Goal: Task Accomplishment & Management: Use online tool/utility

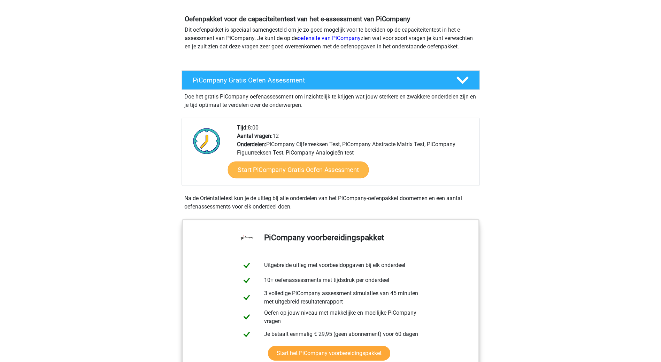
scroll to position [105, 0]
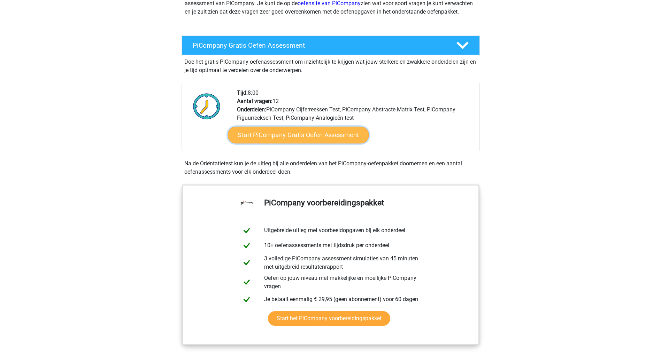
click at [315, 144] on link "Start PiCompany Gratis Oefen Assessment" at bounding box center [297, 135] width 141 height 17
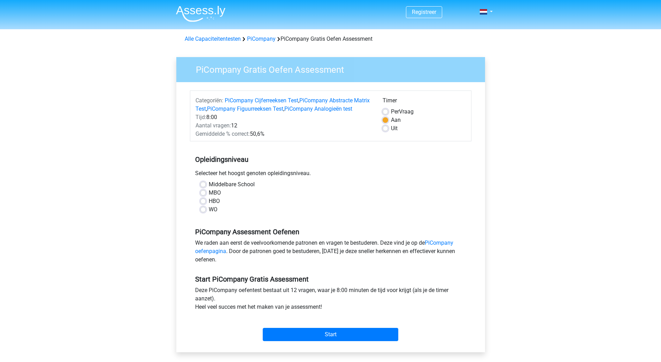
click at [209, 214] on label "WO" at bounding box center [213, 210] width 9 height 8
click at [204, 212] on input "WO" at bounding box center [203, 209] width 6 height 7
radio input "true"
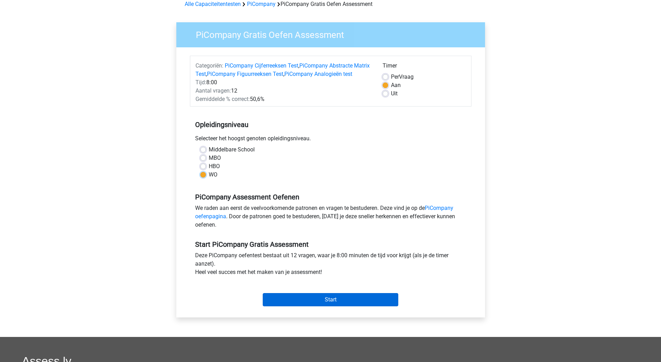
scroll to position [70, 0]
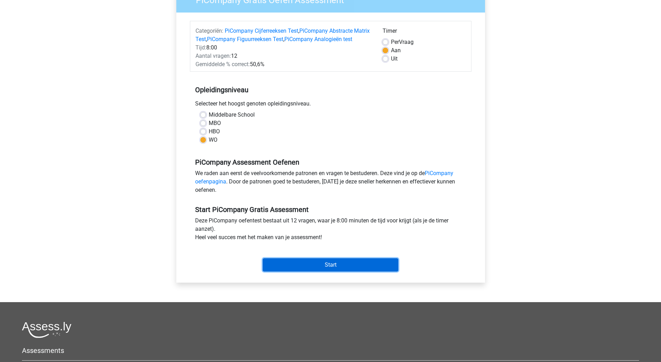
click at [326, 272] on input "Start" at bounding box center [331, 264] width 136 height 13
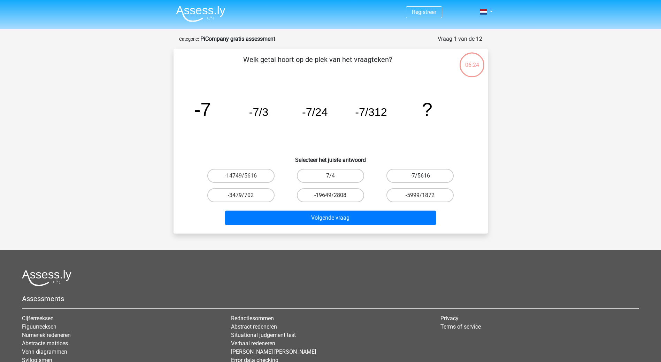
click at [406, 176] on label "-7/5616" at bounding box center [419, 176] width 67 height 14
click at [420, 176] on input "-7/5616" at bounding box center [422, 178] width 5 height 5
radio input "true"
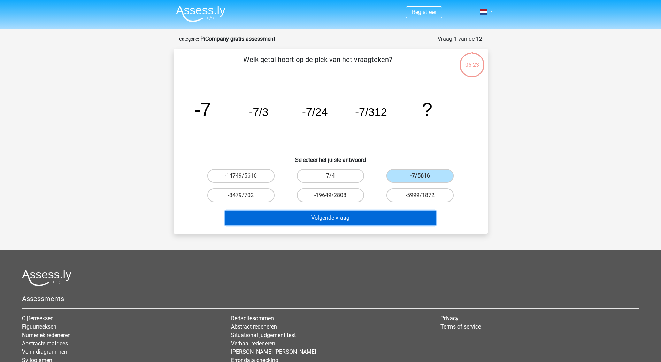
click at [351, 216] on button "Volgende vraag" at bounding box center [330, 218] width 211 height 15
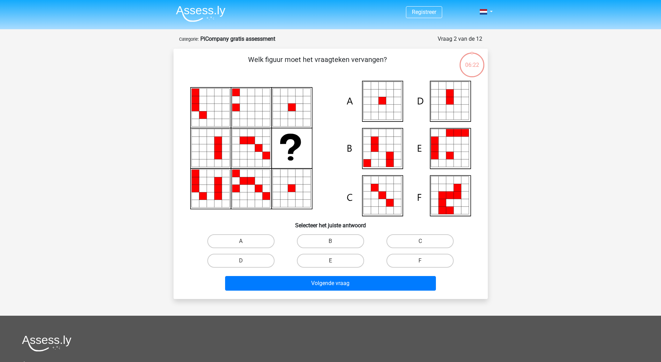
scroll to position [35, 0]
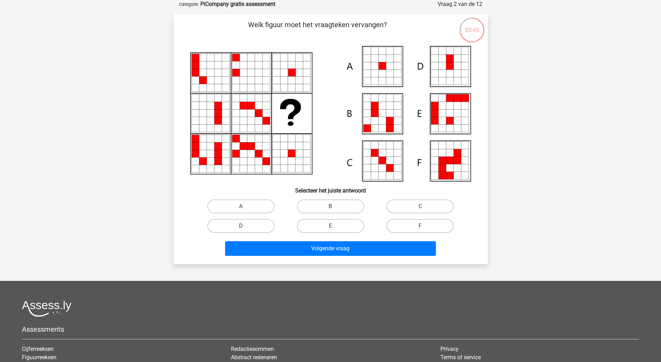
click at [398, 67] on icon at bounding box center [397, 66] width 8 height 8
click at [256, 205] on label "A" at bounding box center [240, 207] width 67 height 14
click at [245, 207] on input "A" at bounding box center [243, 209] width 5 height 5
radio input "true"
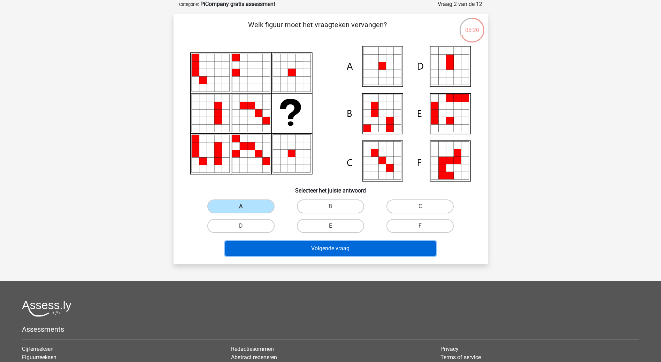
click at [328, 245] on button "Volgende vraag" at bounding box center [330, 248] width 211 height 15
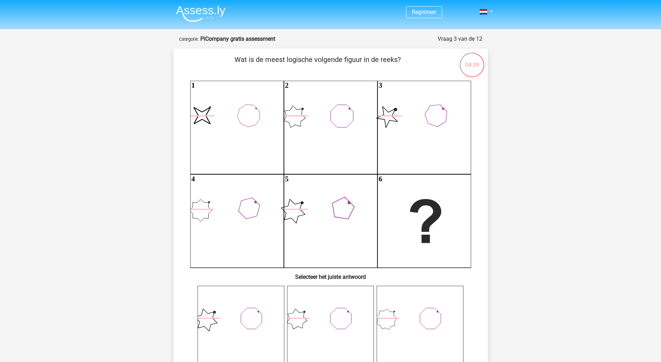
scroll to position [105, 0]
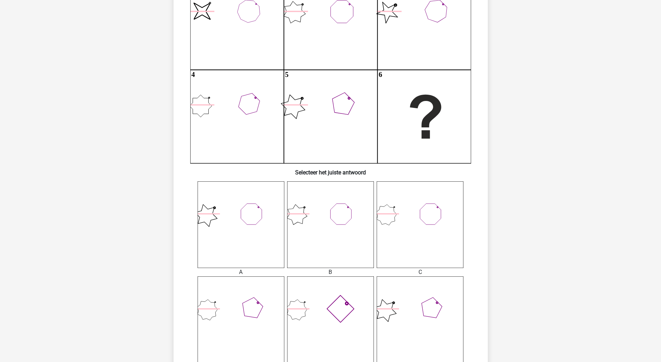
click at [342, 307] on icon at bounding box center [330, 320] width 87 height 87
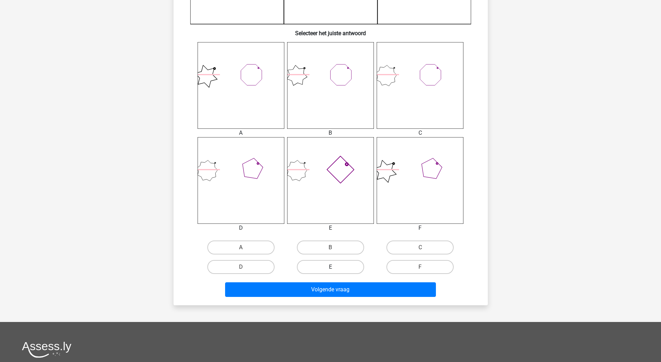
click at [327, 263] on label "E" at bounding box center [330, 267] width 67 height 14
click at [330, 267] on input "E" at bounding box center [332, 269] width 5 height 5
radio input "true"
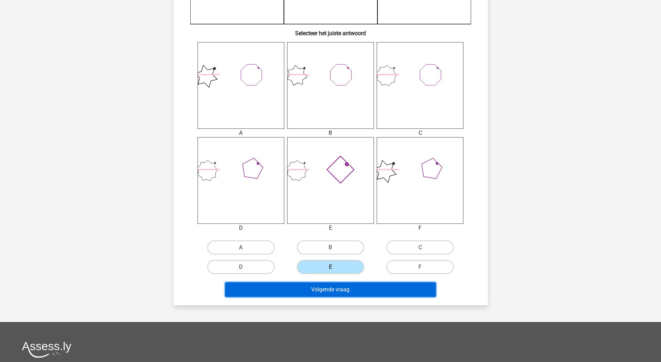
click at [362, 293] on button "Volgende vraag" at bounding box center [330, 290] width 211 height 15
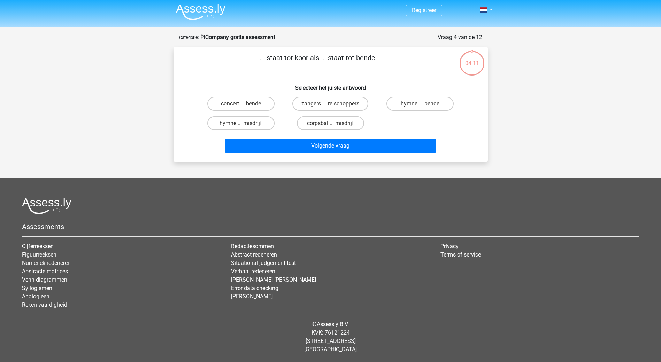
scroll to position [2, 0]
click at [333, 104] on input "zangers ... relschoppers" at bounding box center [332, 106] width 5 height 5
radio input "true"
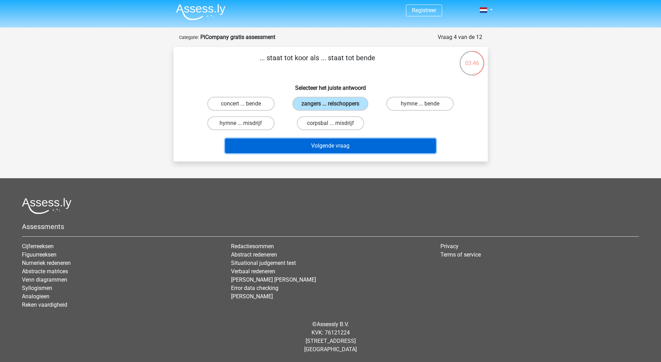
click at [346, 148] on button "Volgende vraag" at bounding box center [330, 146] width 211 height 15
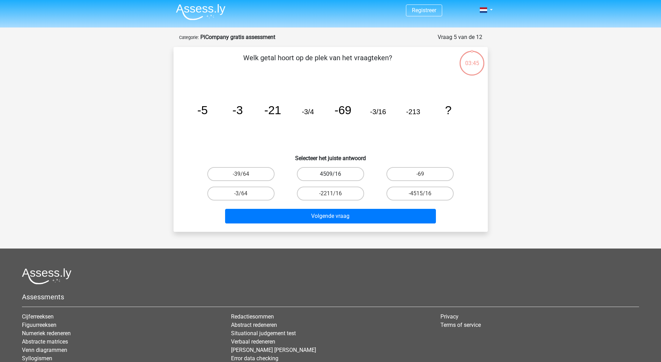
scroll to position [35, 0]
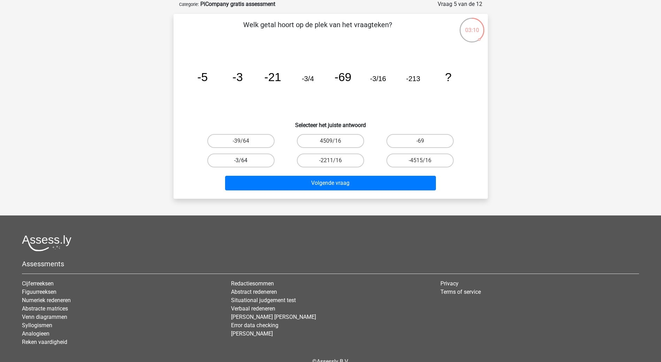
click at [238, 156] on label "-3/64" at bounding box center [240, 161] width 67 height 14
click at [241, 161] on input "-3/64" at bounding box center [243, 163] width 5 height 5
radio input "true"
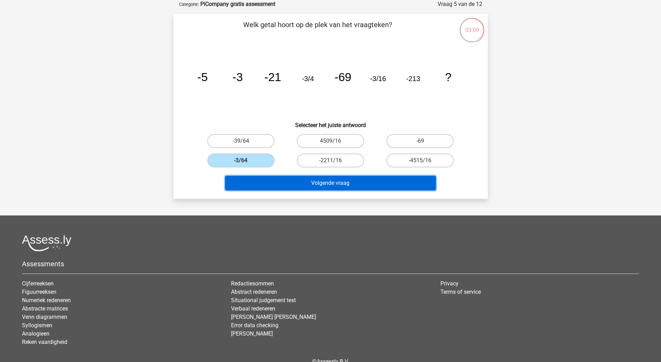
click at [308, 187] on button "Volgende vraag" at bounding box center [330, 183] width 211 height 15
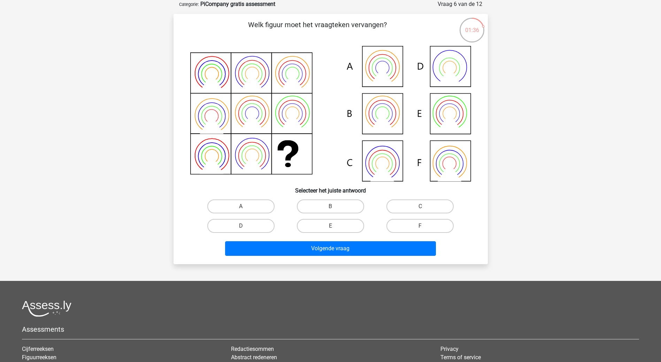
click at [386, 111] on icon at bounding box center [330, 114] width 281 height 136
click at [307, 209] on label "B" at bounding box center [330, 207] width 67 height 14
click at [330, 209] on input "B" at bounding box center [332, 209] width 5 height 5
radio input "true"
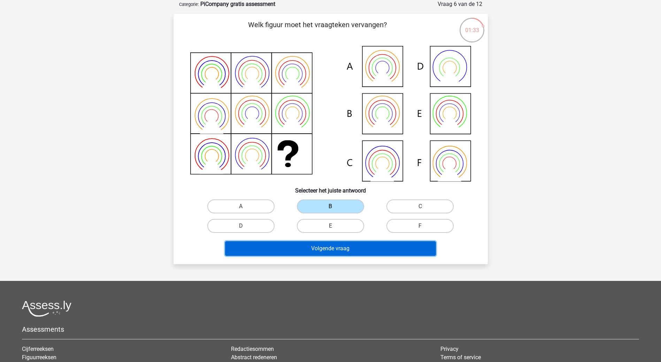
click at [328, 247] on button "Volgende vraag" at bounding box center [330, 248] width 211 height 15
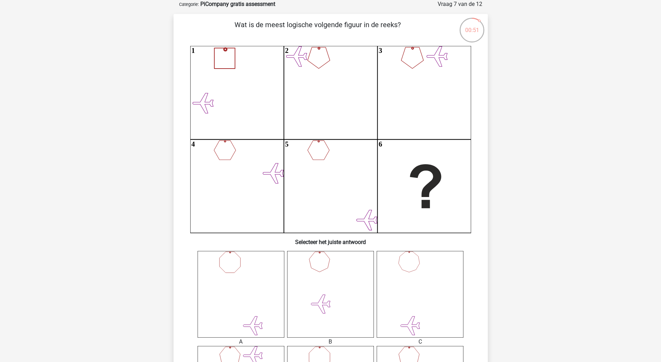
scroll to position [139, 0]
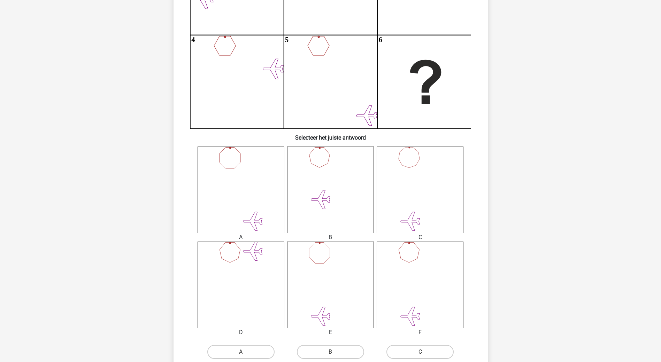
click at [342, 269] on icon at bounding box center [330, 285] width 87 height 87
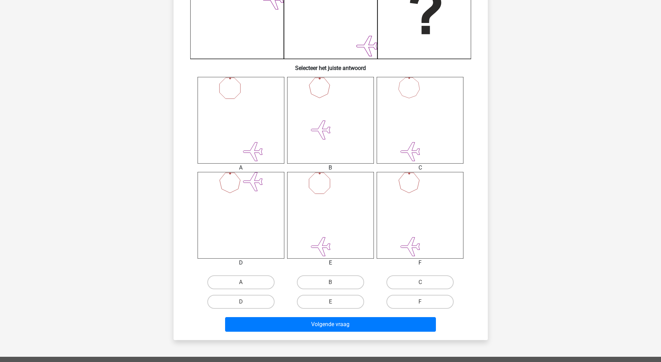
scroll to position [279, 0]
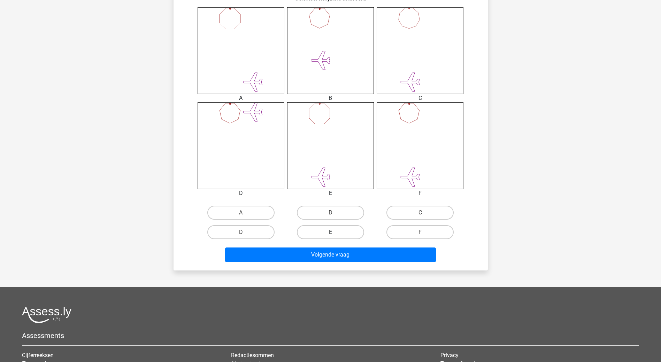
click at [330, 232] on label "E" at bounding box center [330, 232] width 67 height 14
click at [330, 232] on input "E" at bounding box center [332, 234] width 5 height 5
radio input "true"
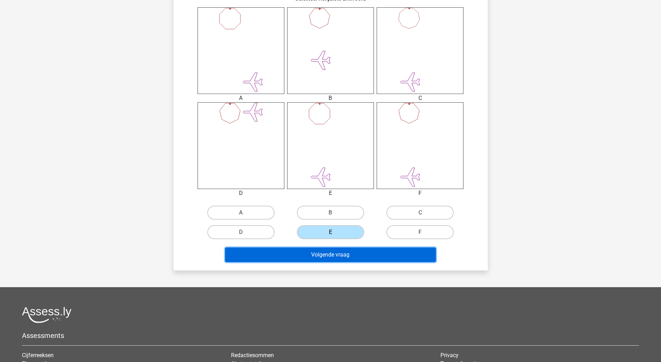
click at [336, 254] on button "Volgende vraag" at bounding box center [330, 255] width 211 height 15
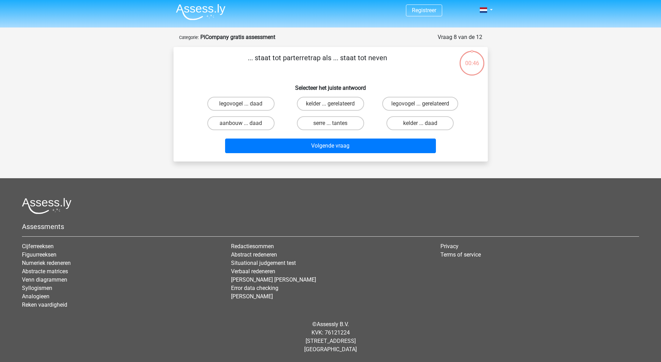
scroll to position [2, 0]
click at [351, 123] on label "serre ... tantes" at bounding box center [330, 123] width 67 height 14
click at [335, 123] on input "serre ... tantes" at bounding box center [332, 125] width 5 height 5
radio input "true"
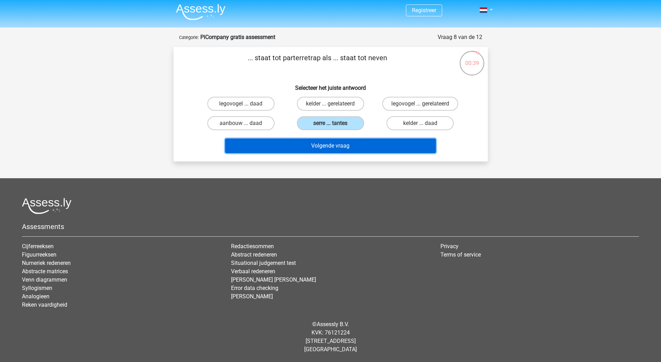
click at [355, 142] on button "Volgende vraag" at bounding box center [330, 146] width 211 height 15
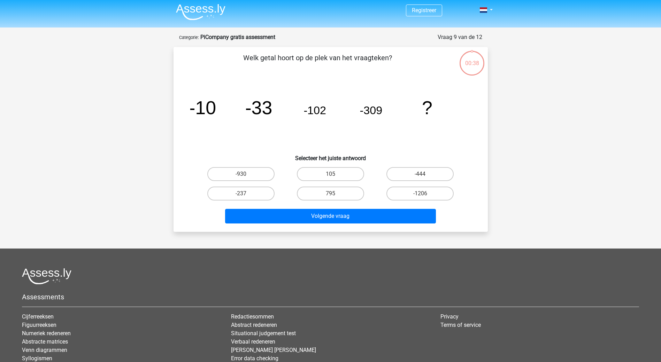
scroll to position [35, 0]
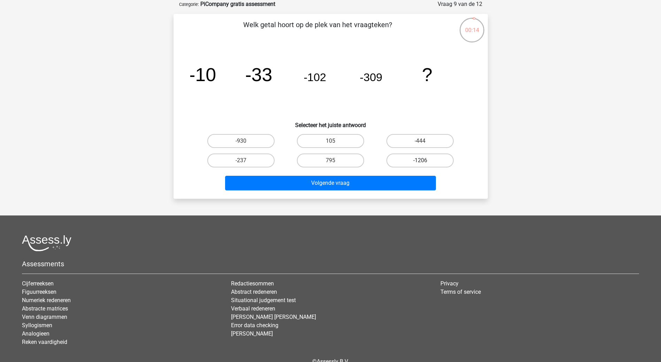
click at [415, 161] on label "-1206" at bounding box center [419, 161] width 67 height 14
click at [420, 161] on input "-1206" at bounding box center [422, 163] width 5 height 5
radio input "true"
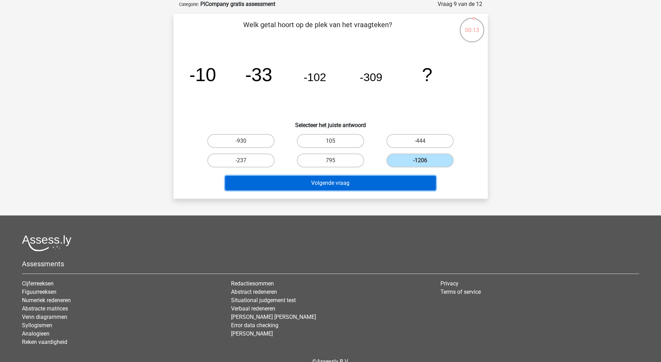
click at [406, 183] on button "Volgende vraag" at bounding box center [330, 183] width 211 height 15
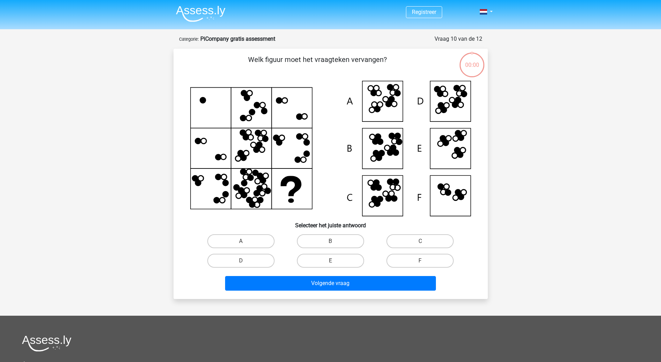
scroll to position [35, 0]
